Goal: Navigation & Orientation: Find specific page/section

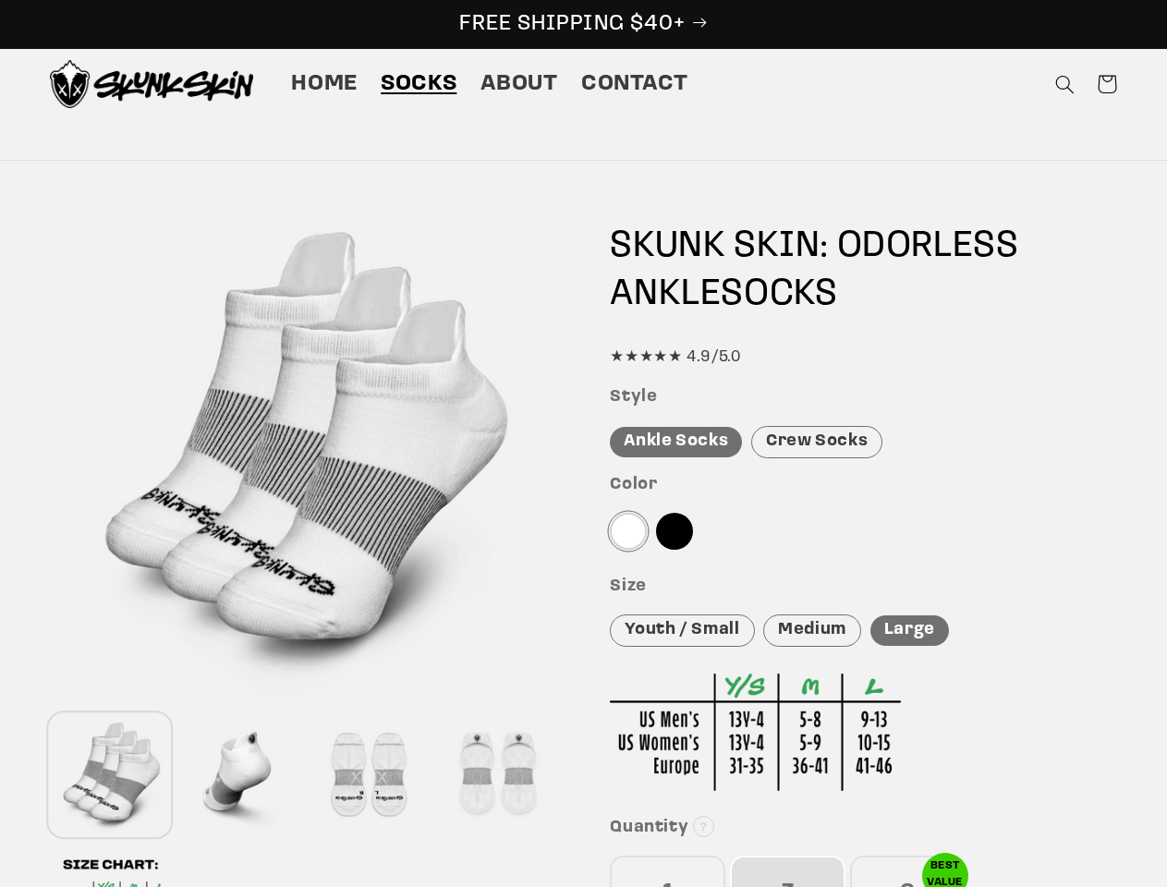
click at [583, 443] on div "Features Skunk Skin Odorless Ankle Tab Socks: the best socks for sweaty, nasty …" at bounding box center [584, 790] width 1164 height 1184
click at [1064, 84] on icon "Search" at bounding box center [1064, 84] width 19 height 19
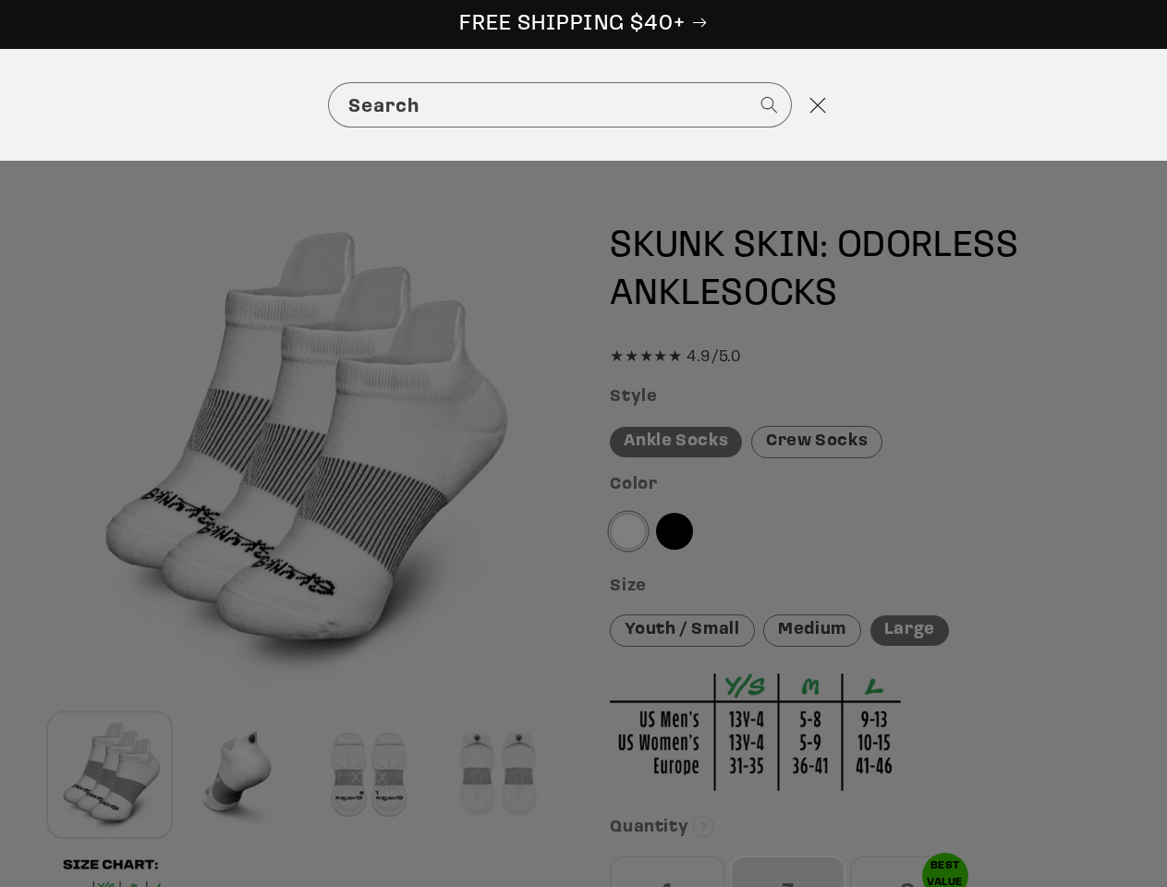
click at [1067, 106] on div "Search" at bounding box center [583, 105] width 1167 height 112
click at [0, 105] on div "Search" at bounding box center [0, 105] width 0 height 0
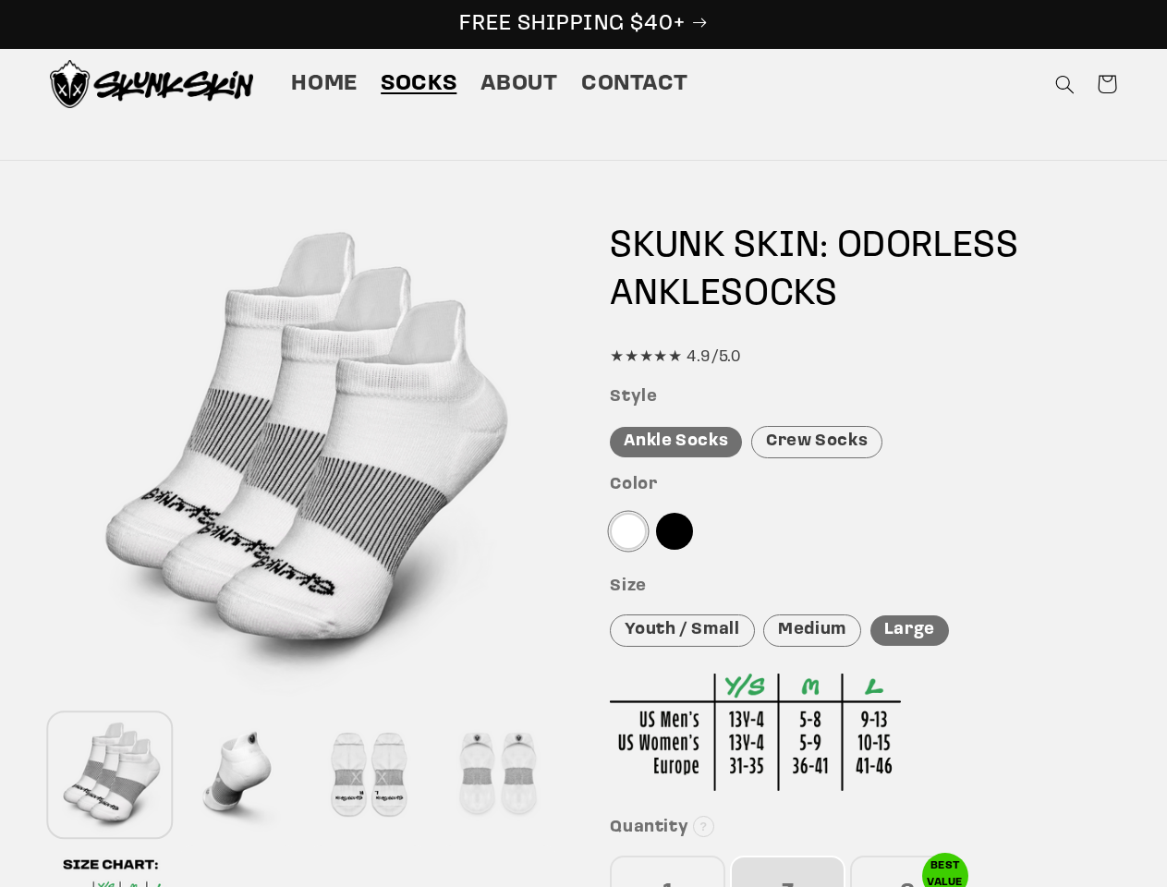
click at [239, 775] on div at bounding box center [239, 775] width 120 height 122
click at [368, 775] on div at bounding box center [368, 775] width 120 height 122
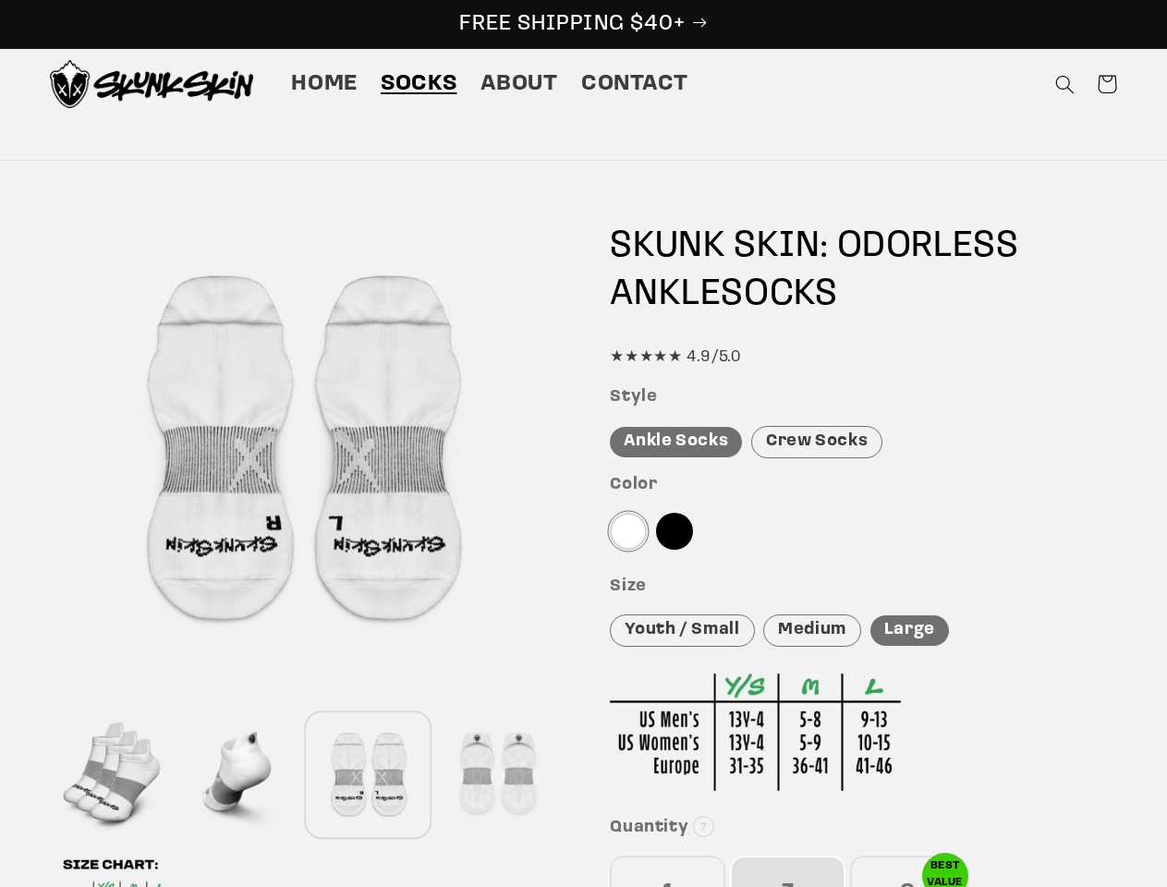
click at [497, 775] on div at bounding box center [497, 775] width 120 height 122
